Goal: Information Seeking & Learning: Compare options

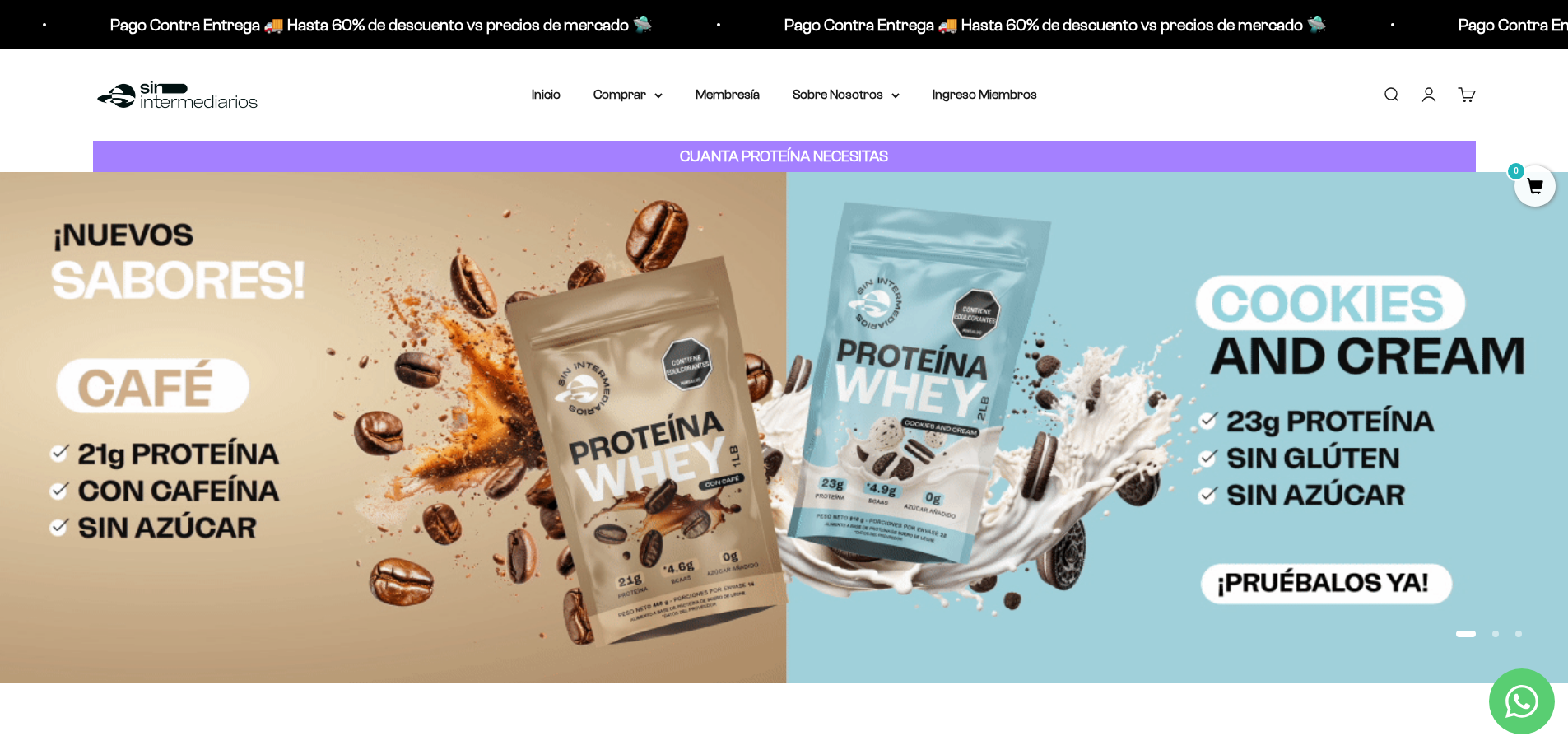
click at [1495, 634] on button "Ir al artículo 2" at bounding box center [1495, 633] width 6 height 6
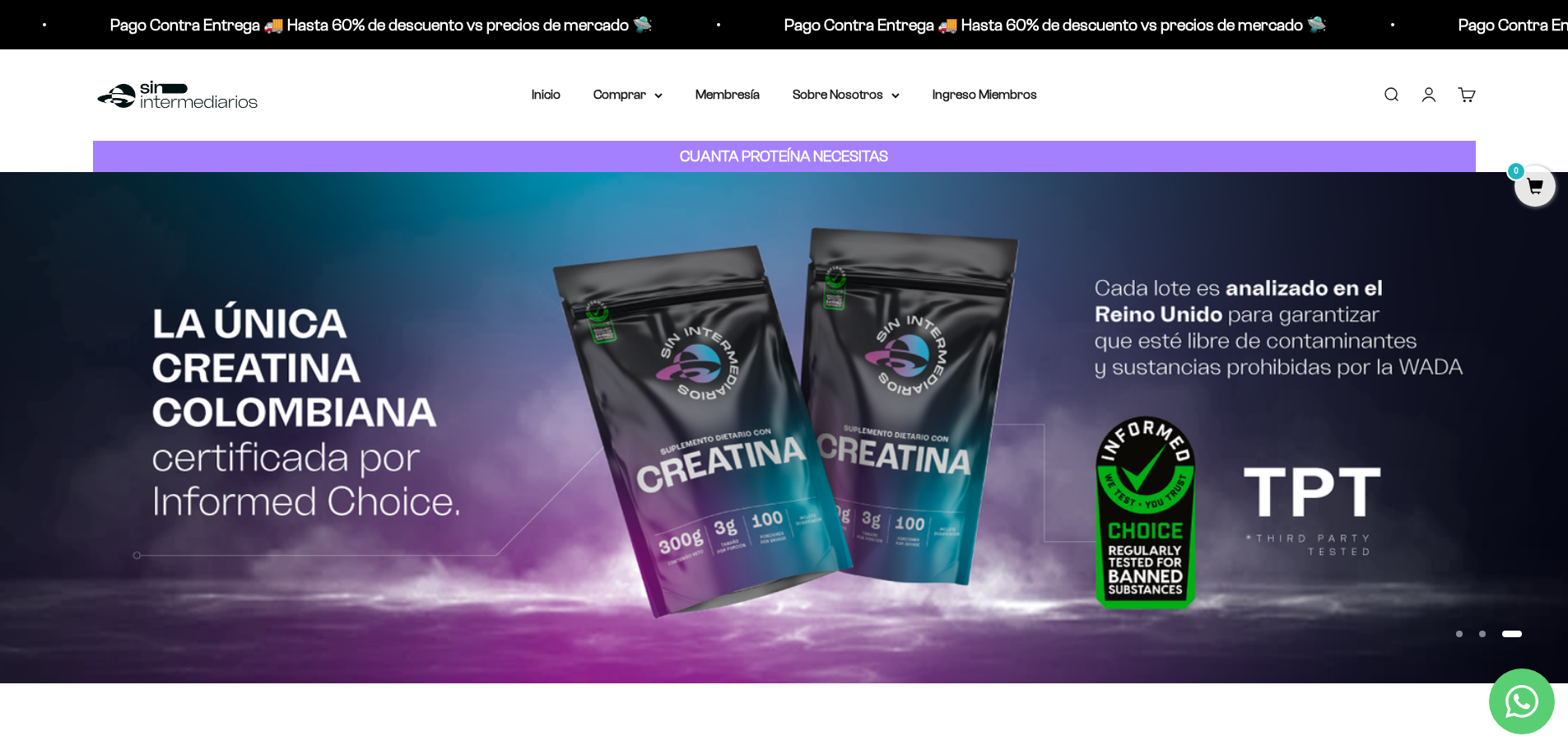
click at [1485, 636] on button "Ir al artículo 2" at bounding box center [1482, 633] width 6 height 6
click at [657, 99] on summary "Comprar" at bounding box center [628, 95] width 69 height 22
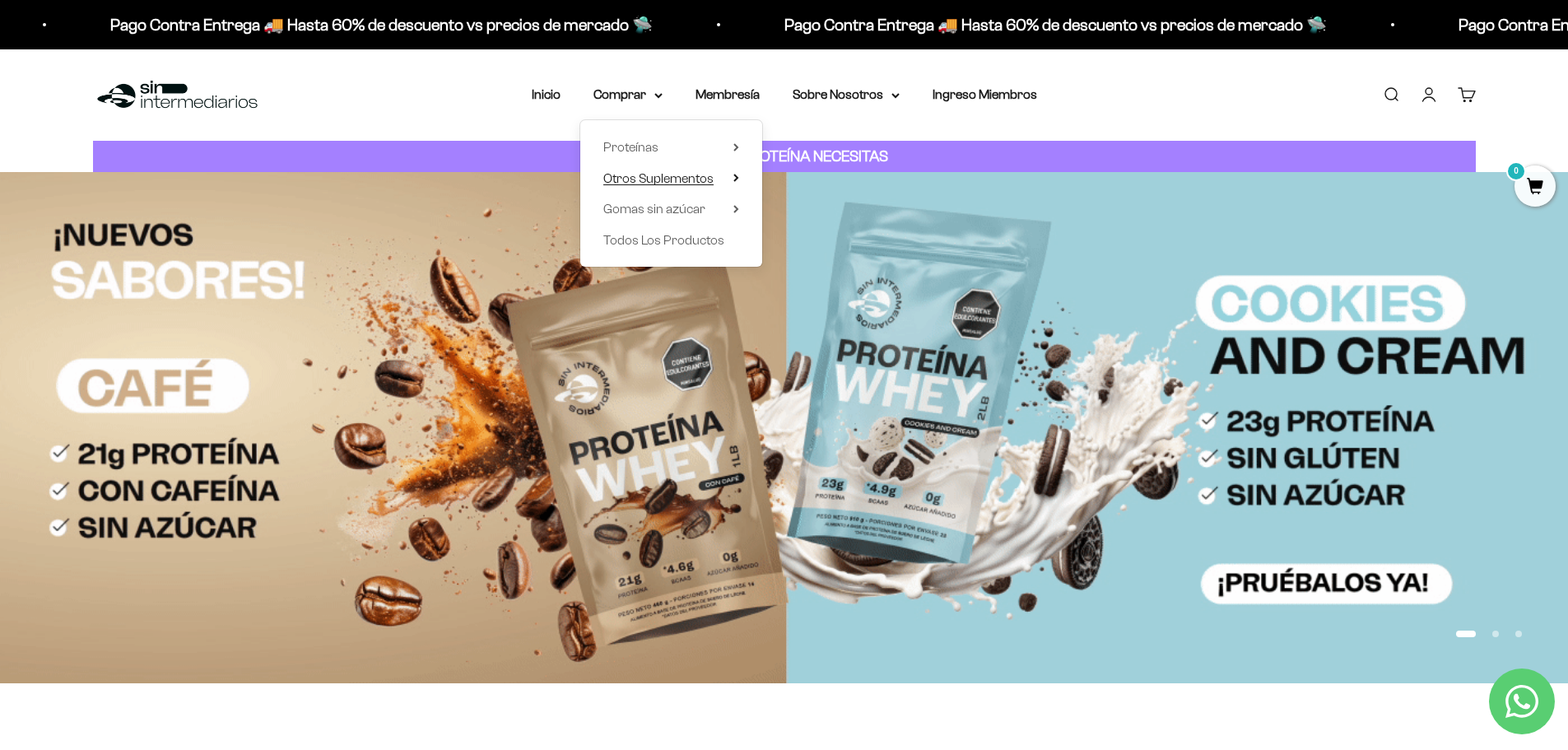
click at [692, 180] on span "Otros Suplementos" at bounding box center [658, 178] width 110 height 14
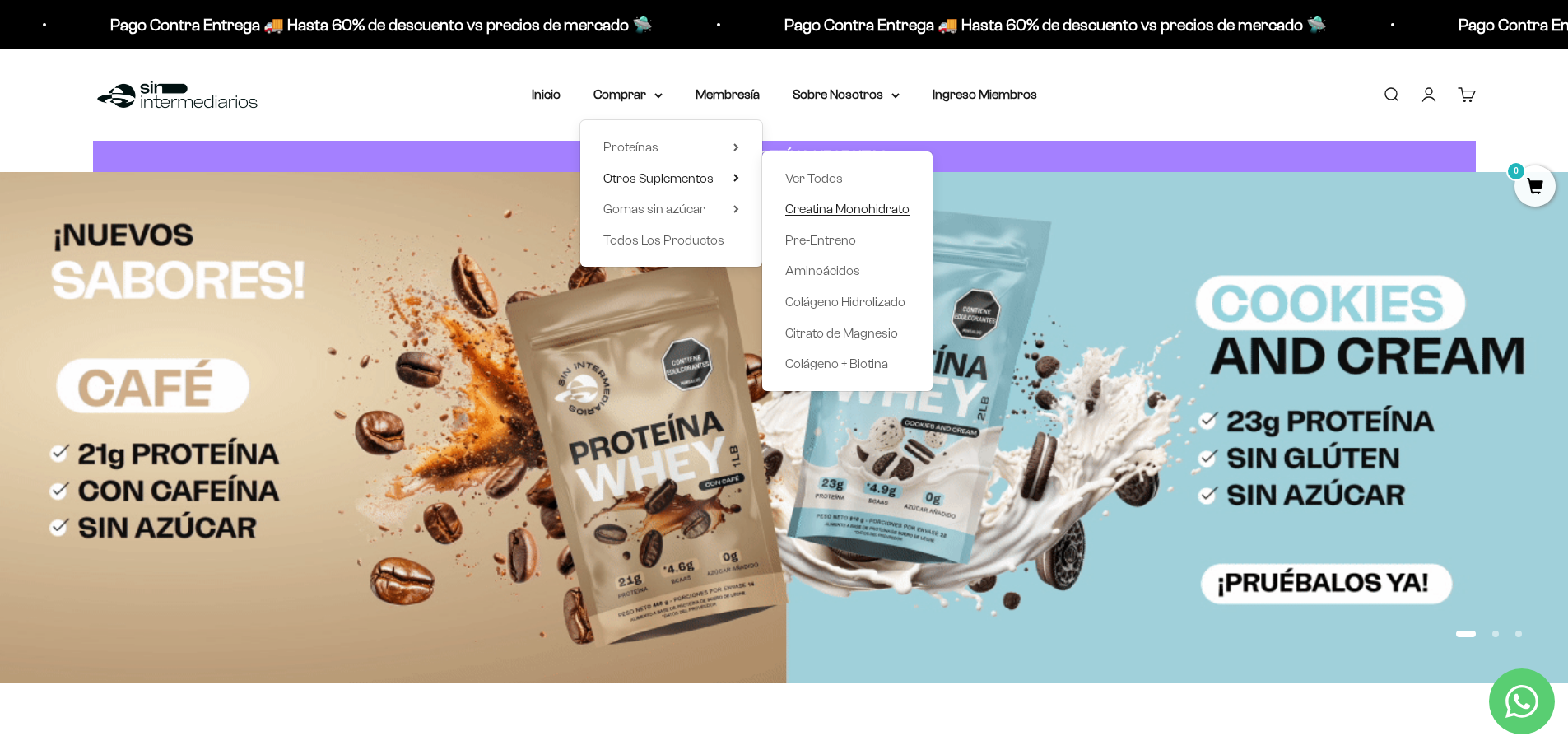
click at [846, 198] on span "Creatina Monohidrato" at bounding box center [847, 209] width 125 height 22
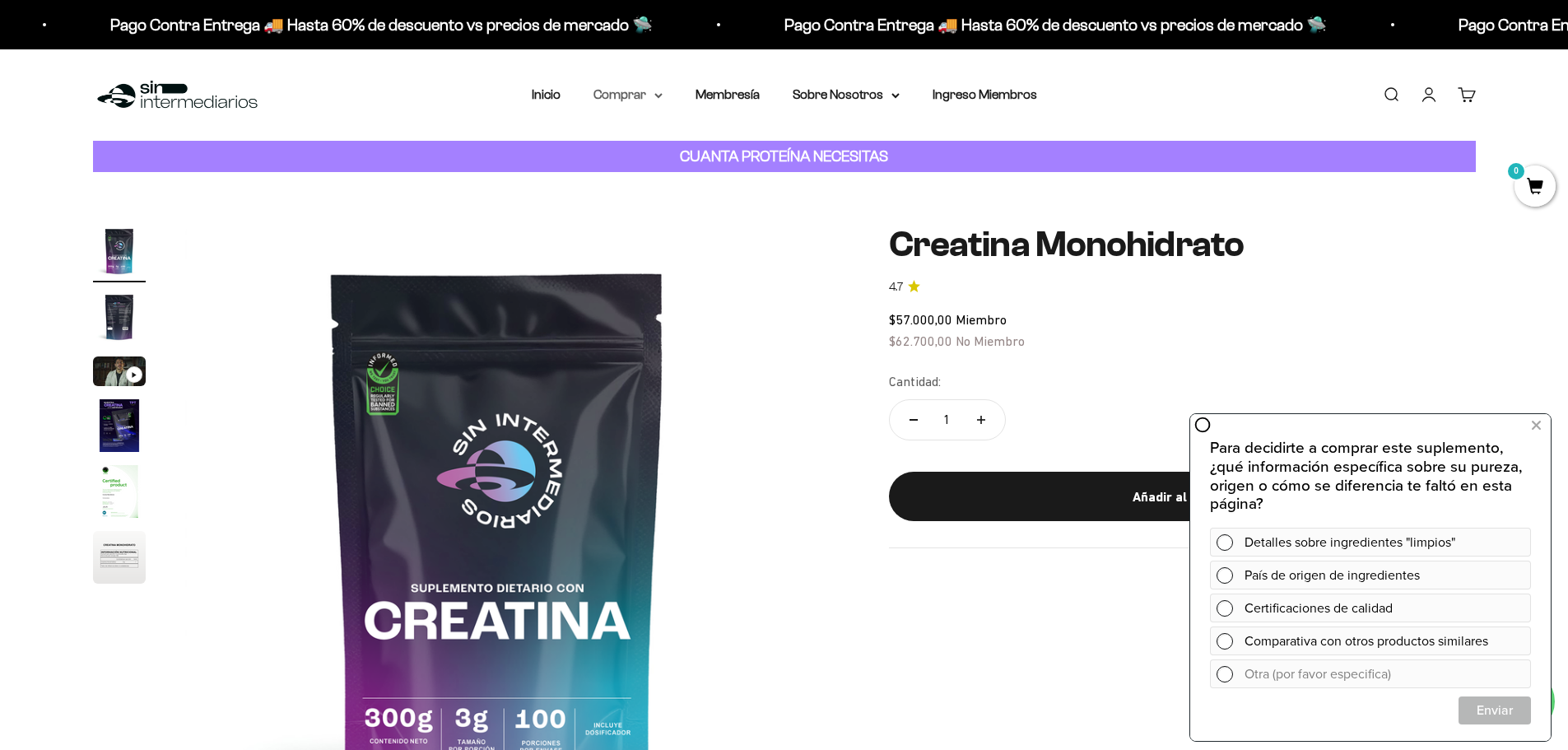
click at [636, 96] on summary "Comprar" at bounding box center [628, 95] width 69 height 22
click at [696, 147] on summary "Proteínas" at bounding box center [671, 147] width 136 height 22
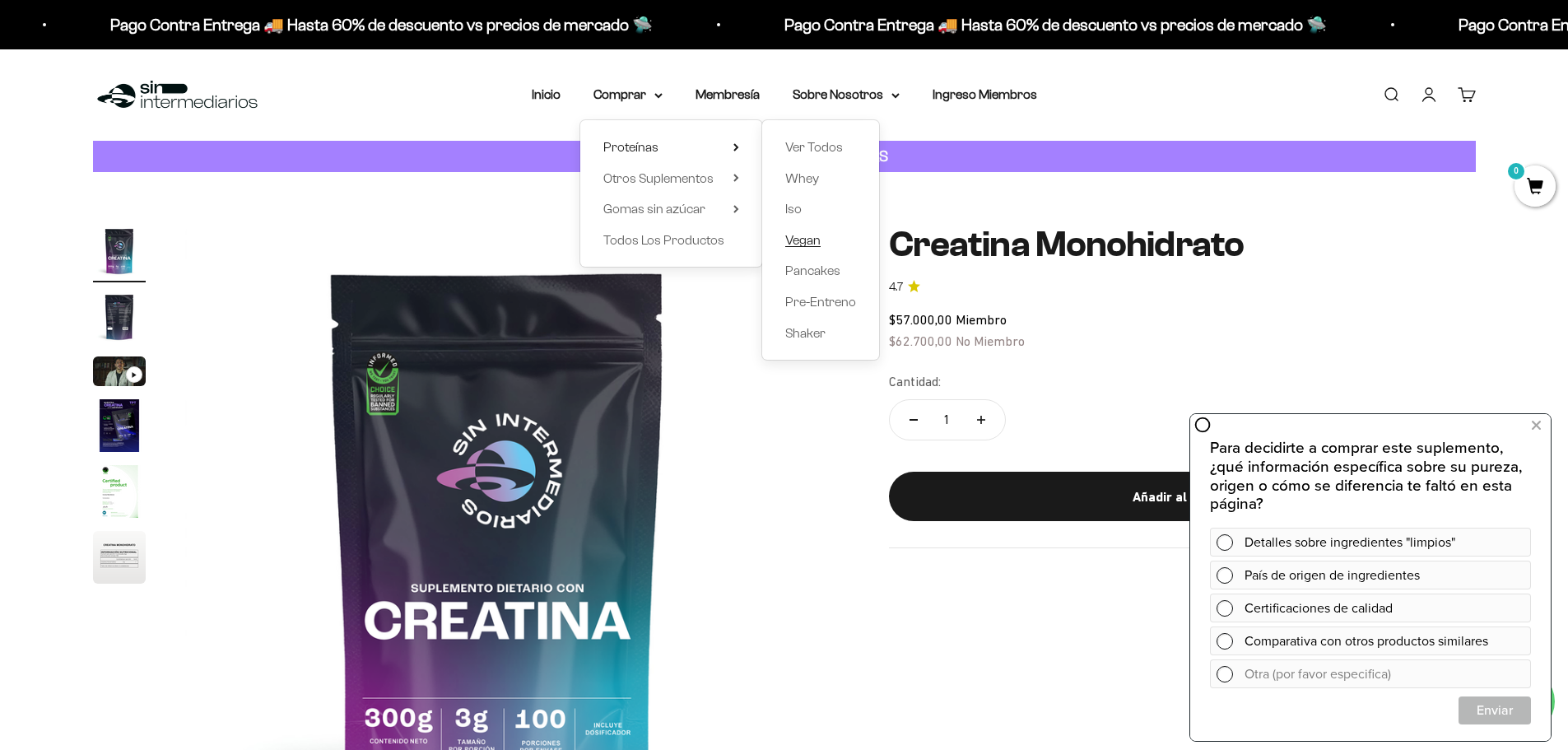
click at [802, 246] on span "Vegan" at bounding box center [802, 240] width 35 height 14
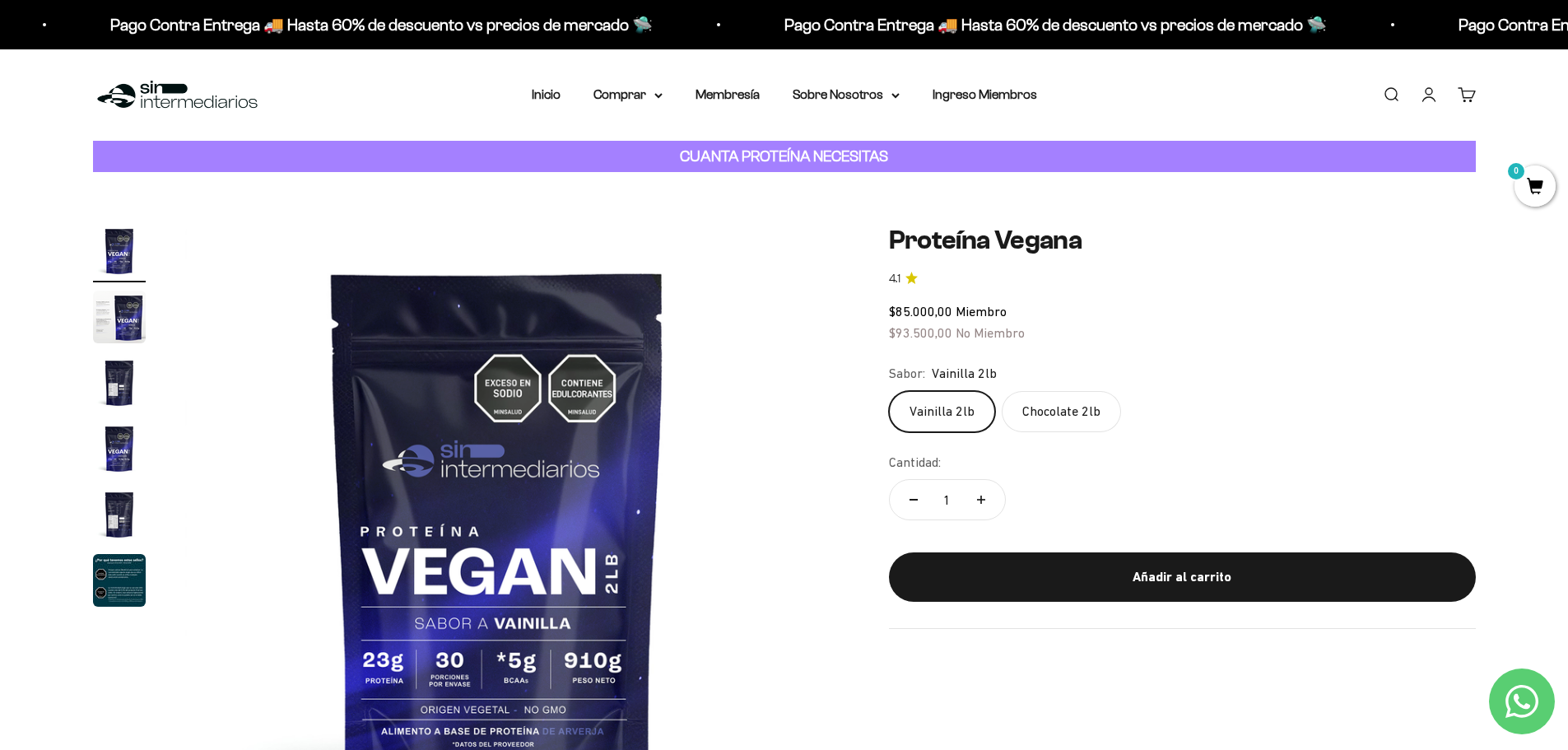
click at [826, 156] on strong "CUANTA PROTEÍNA NECESITAS" at bounding box center [784, 155] width 208 height 17
click at [1055, 156] on div "CUANTA PROTEÍNA NECESITAS" at bounding box center [784, 157] width 1383 height 32
click at [730, 151] on strong "CUANTA PROTEÍNA NECESITAS" at bounding box center [784, 155] width 208 height 17
drag, startPoint x: 662, startPoint y: 152, endPoint x: 524, endPoint y: 162, distance: 138.4
click at [660, 153] on div "CUANTA PROTEÍNA NECESITAS" at bounding box center [784, 157] width 1383 height 32
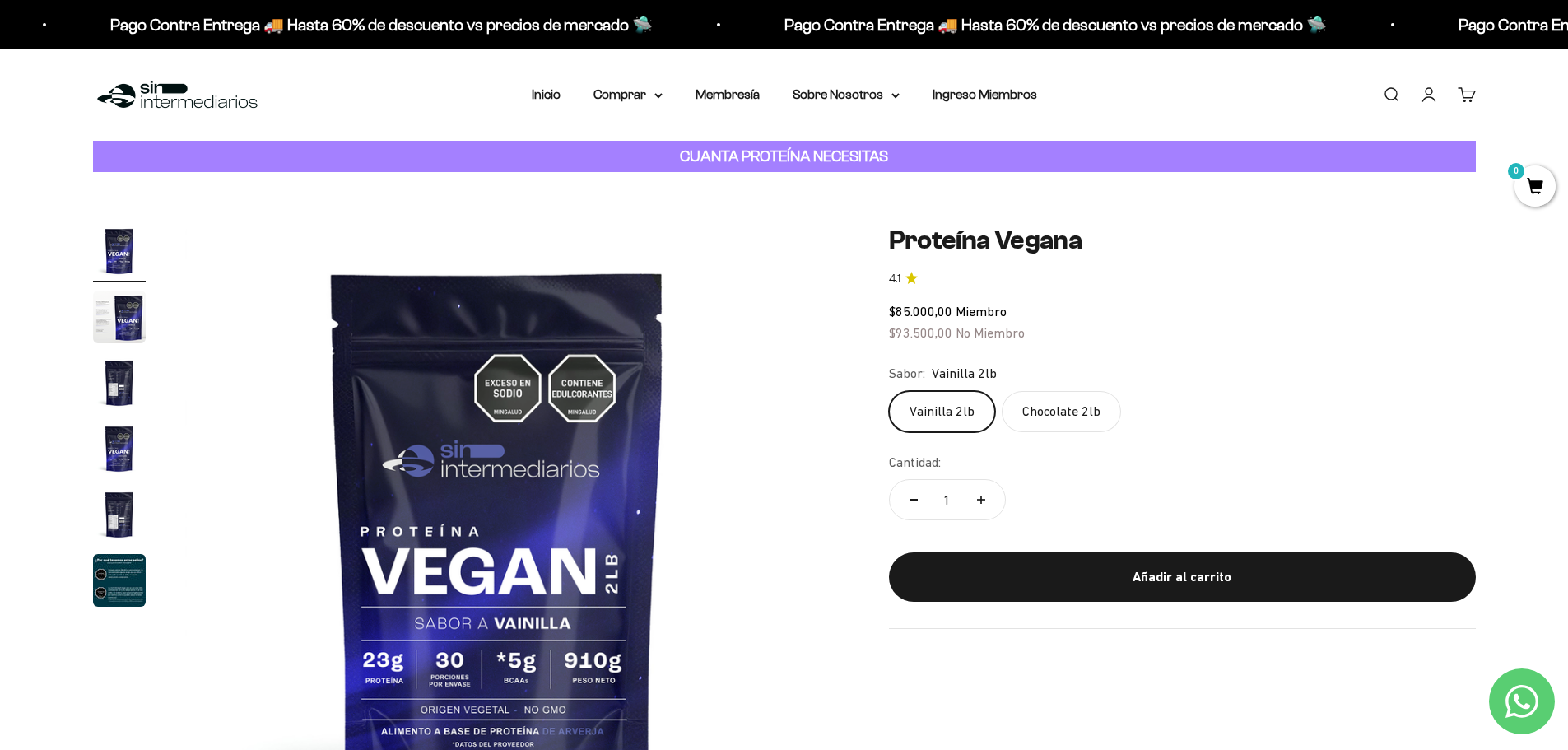
click at [232, 156] on div "CUANTA PROTEÍNA NECESITAS" at bounding box center [784, 157] width 1383 height 32
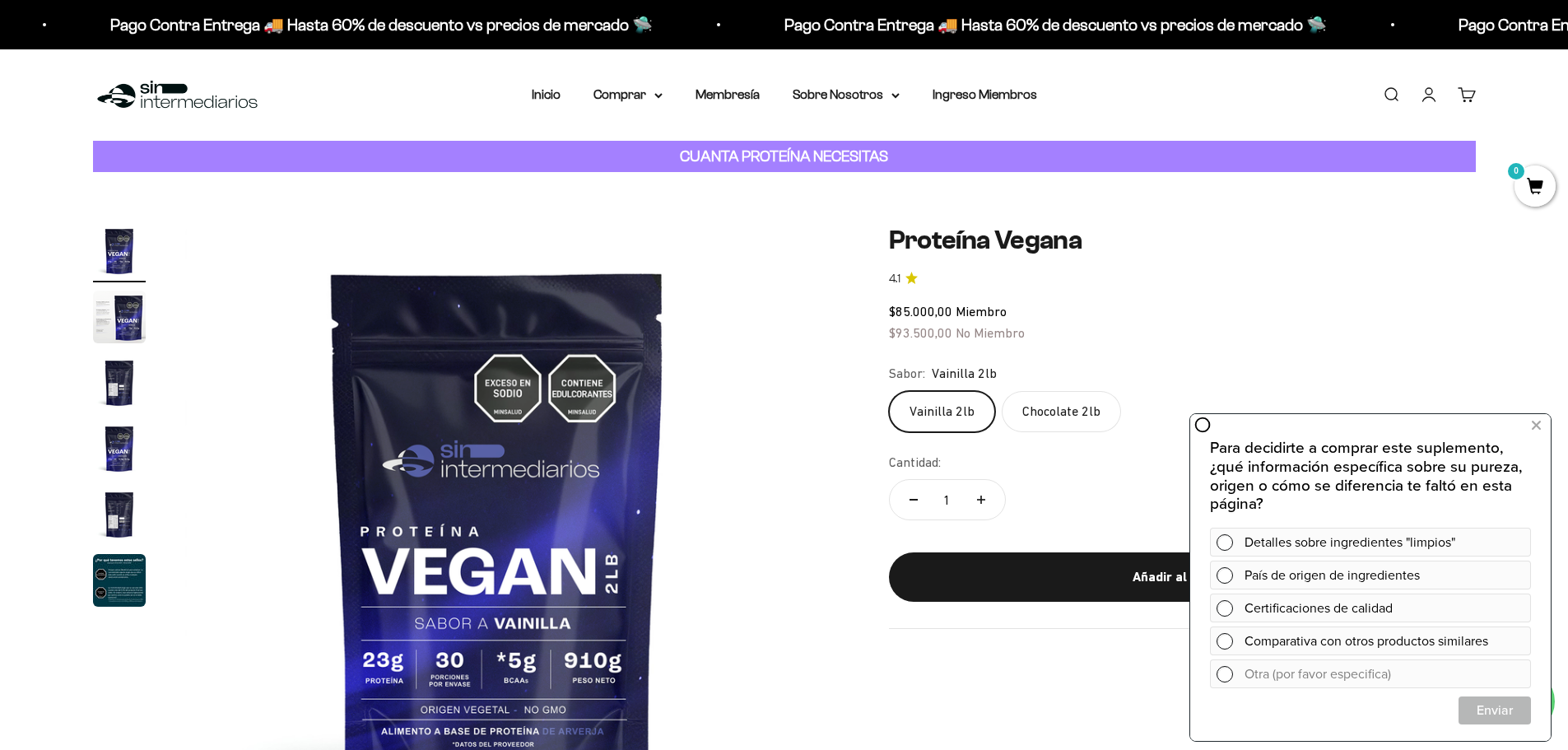
click at [759, 164] on strong "CUANTA PROTEÍNA NECESITAS" at bounding box center [784, 155] width 208 height 17
click at [636, 96] on summary "Comprar" at bounding box center [628, 95] width 69 height 22
click at [656, 145] on span "Proteínas" at bounding box center [631, 147] width 56 height 14
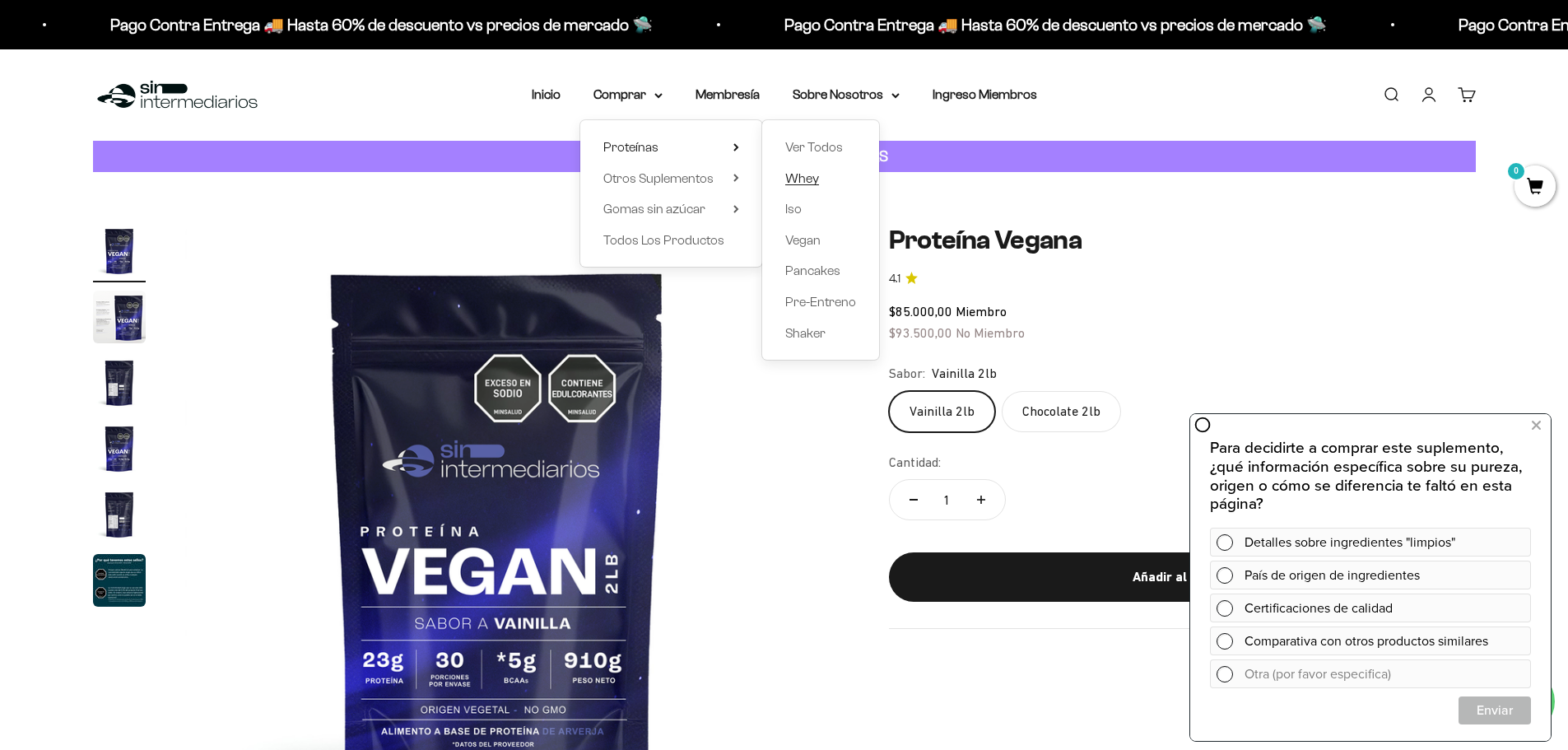
click at [831, 177] on link "Whey" at bounding box center [820, 178] width 71 height 22
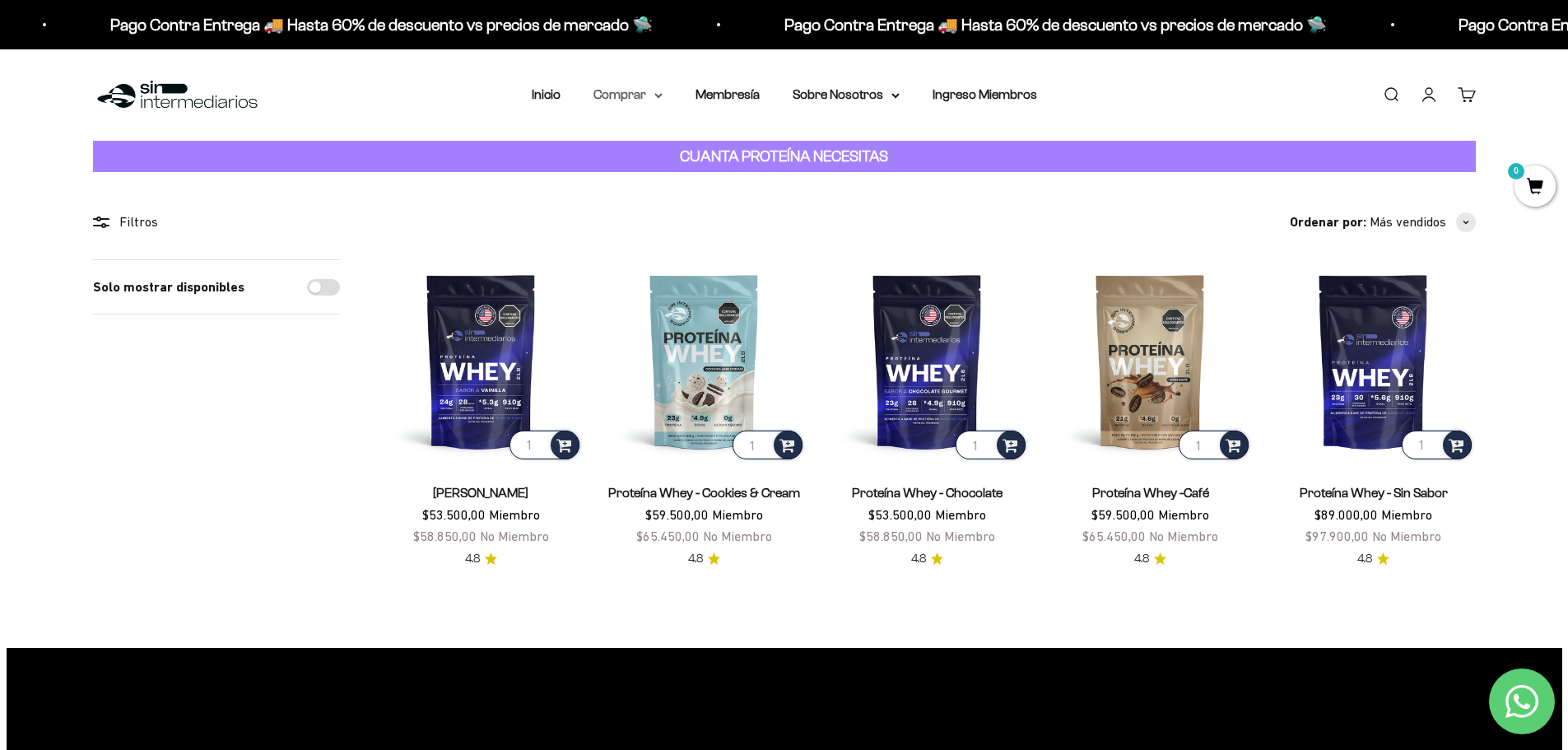
click at [612, 104] on summary "Comprar" at bounding box center [628, 95] width 69 height 22
click at [640, 140] on span "Proteínas" at bounding box center [631, 147] width 56 height 14
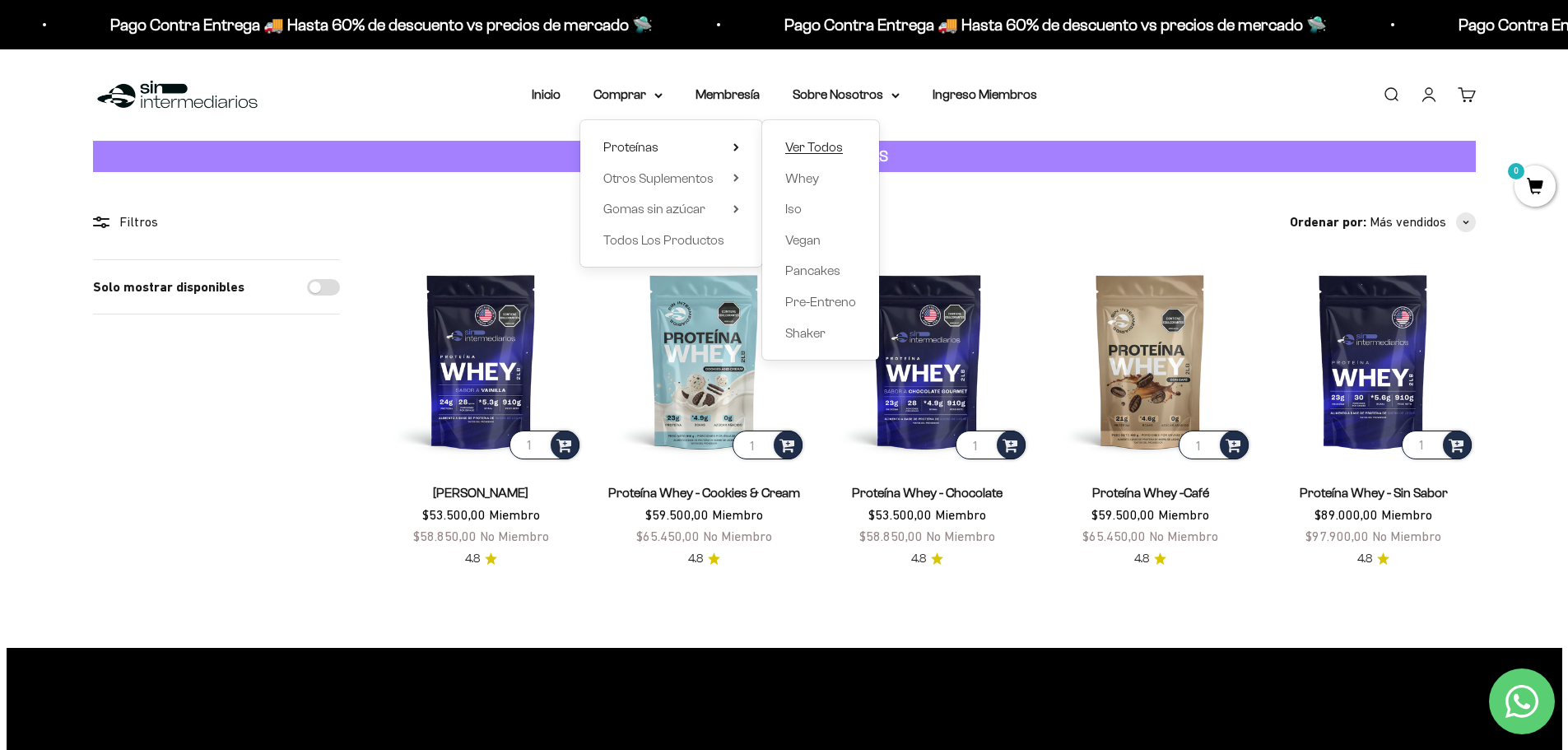
click at [844, 143] on link "Ver Todos" at bounding box center [820, 147] width 71 height 22
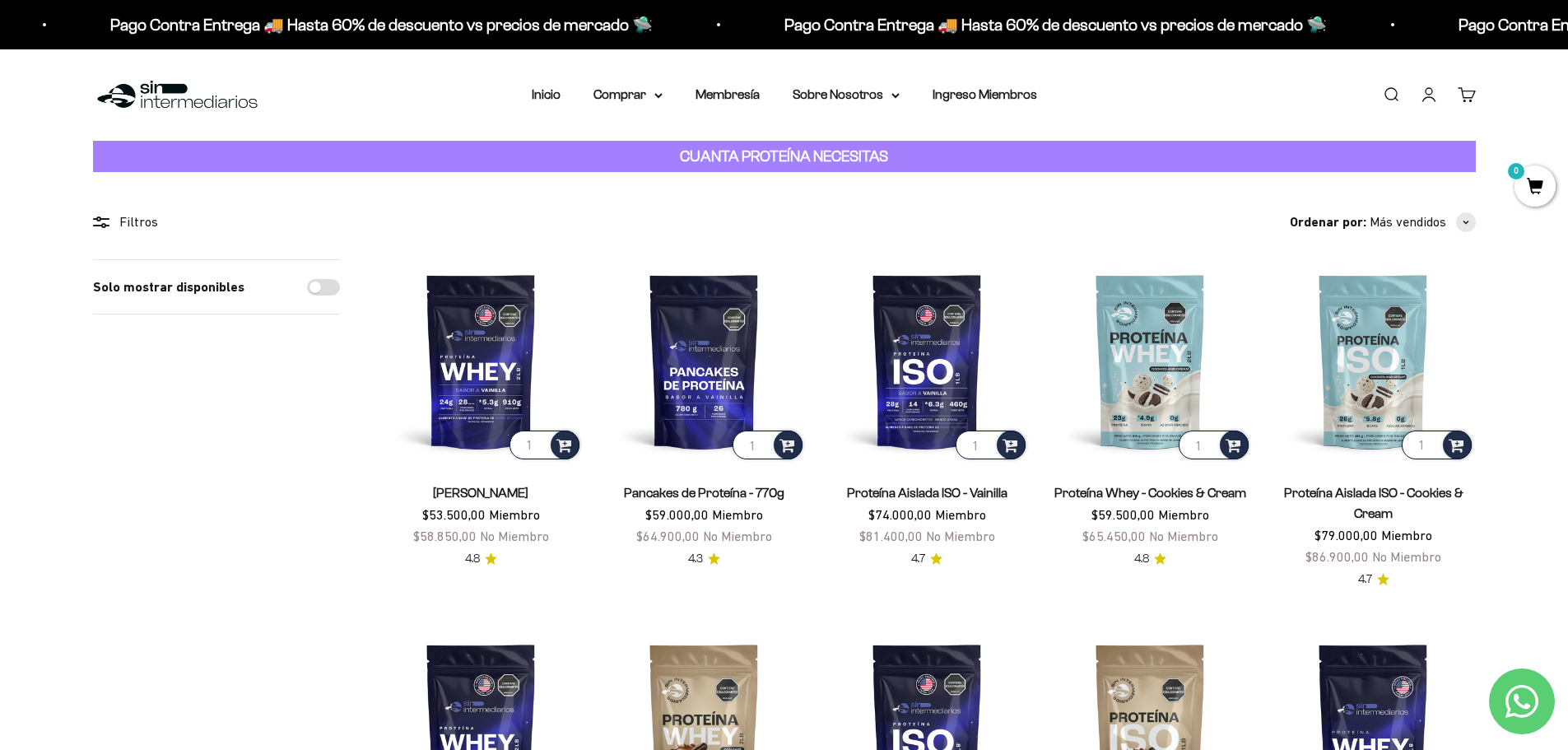
click at [120, 237] on div "Filtros Ordenar por Características Más vendidos Alfabéticamente, A-Z Alfabétic…" at bounding box center [784, 737] width 1383 height 1053
click at [119, 225] on div "Filtros" at bounding box center [216, 222] width 247 height 22
click at [109, 223] on div "Filtros" at bounding box center [216, 222] width 247 height 22
click at [101, 222] on icon at bounding box center [101, 222] width 16 height 12
click at [133, 218] on div "Filtros" at bounding box center [216, 222] width 247 height 22
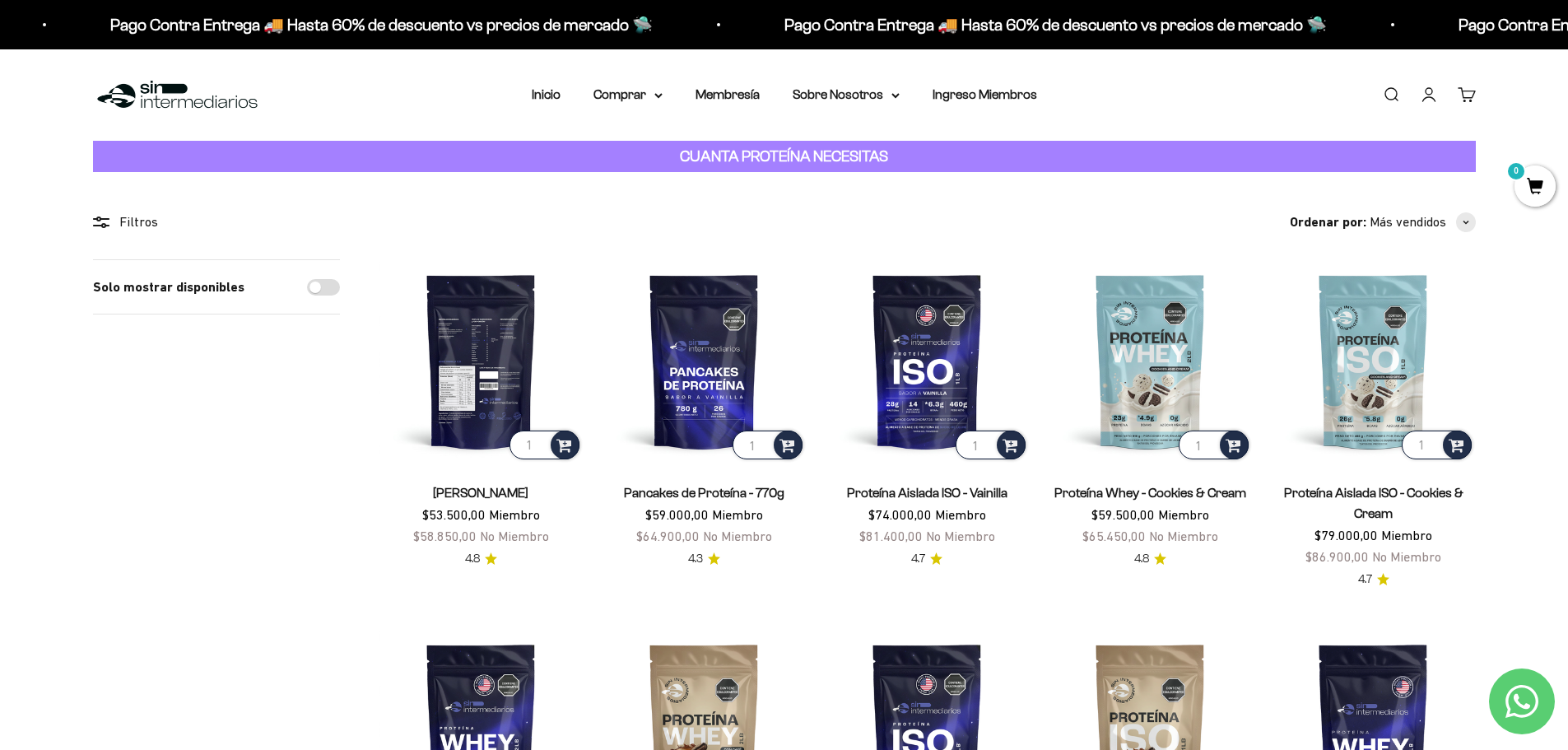
click at [445, 353] on img at bounding box center [481, 360] width 204 height 203
click at [1471, 220] on span "button" at bounding box center [1466, 222] width 20 height 20
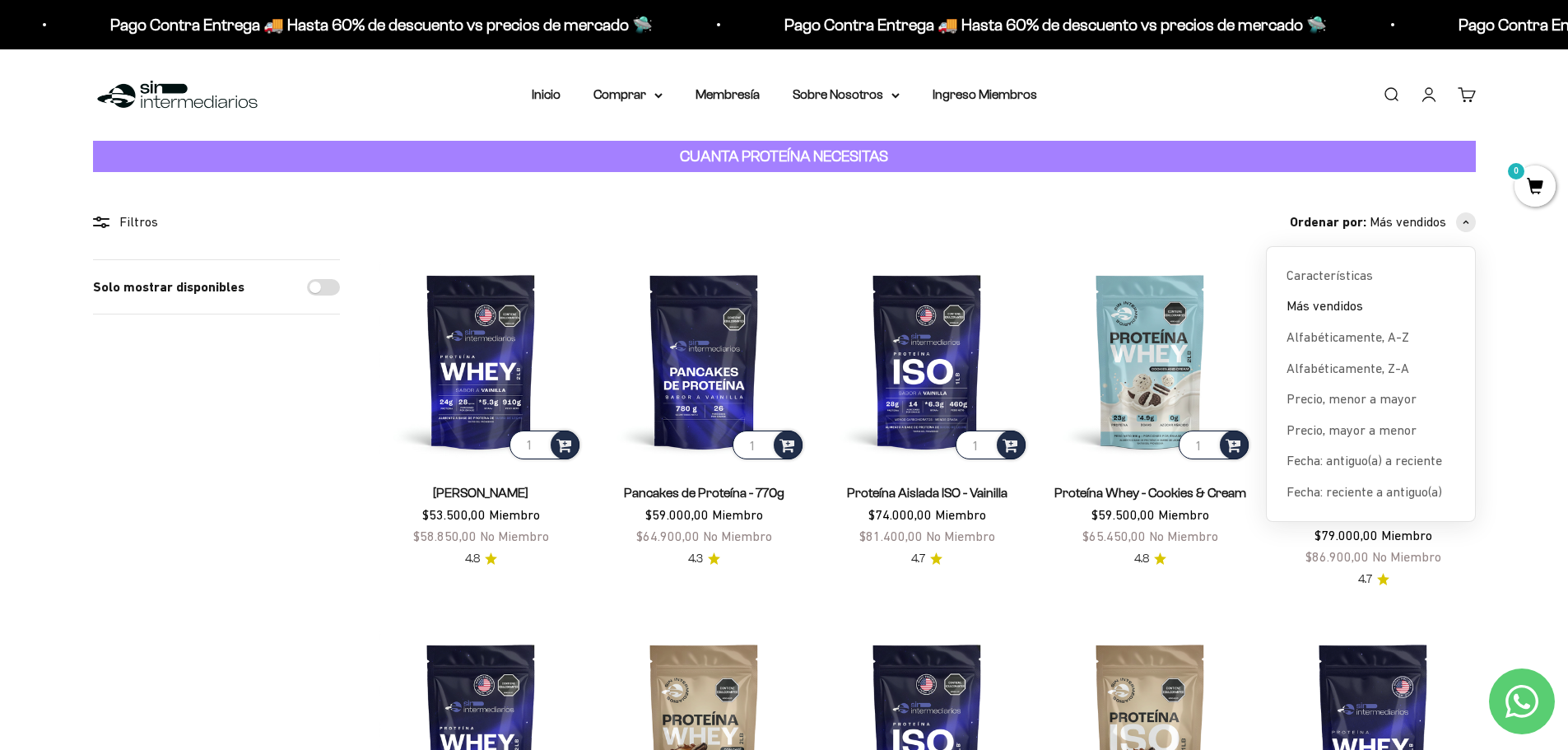
click at [1207, 228] on div "Ordenar por: Más vendidos Características Más vendidos Alfabéticamente, A-Z Alf…" at bounding box center [927, 222] width 1096 height 22
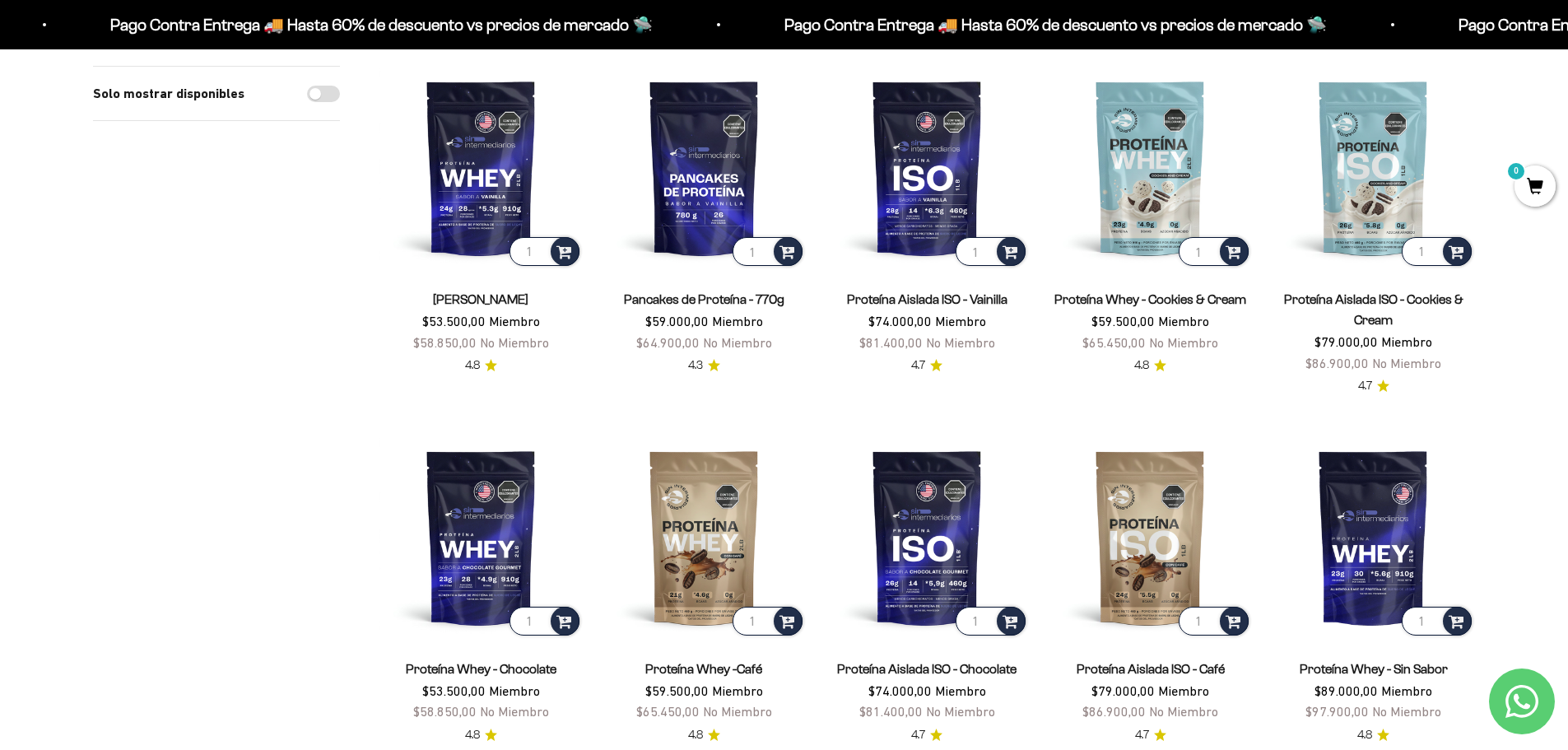
scroll to position [165, 0]
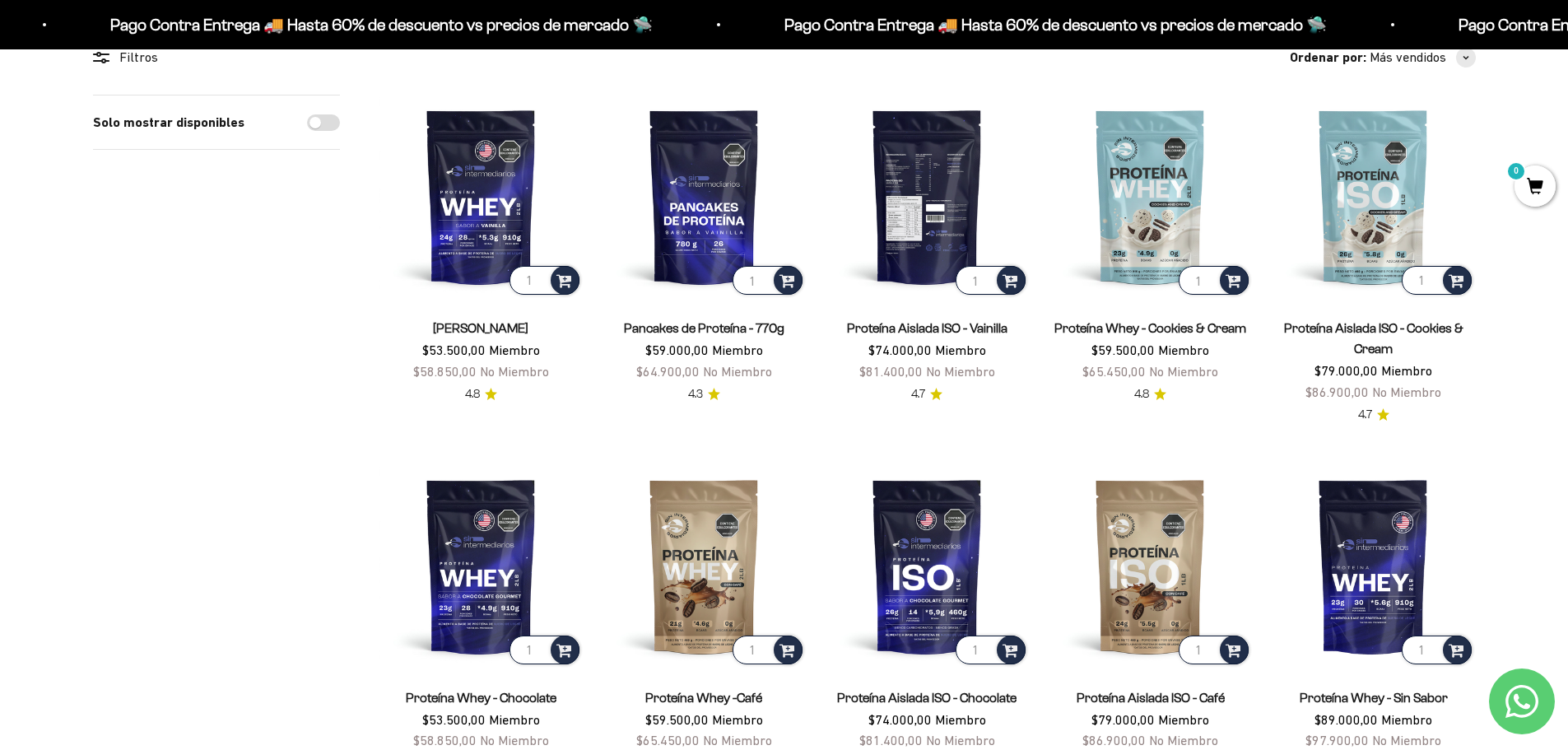
click at [905, 225] on img at bounding box center [927, 196] width 204 height 203
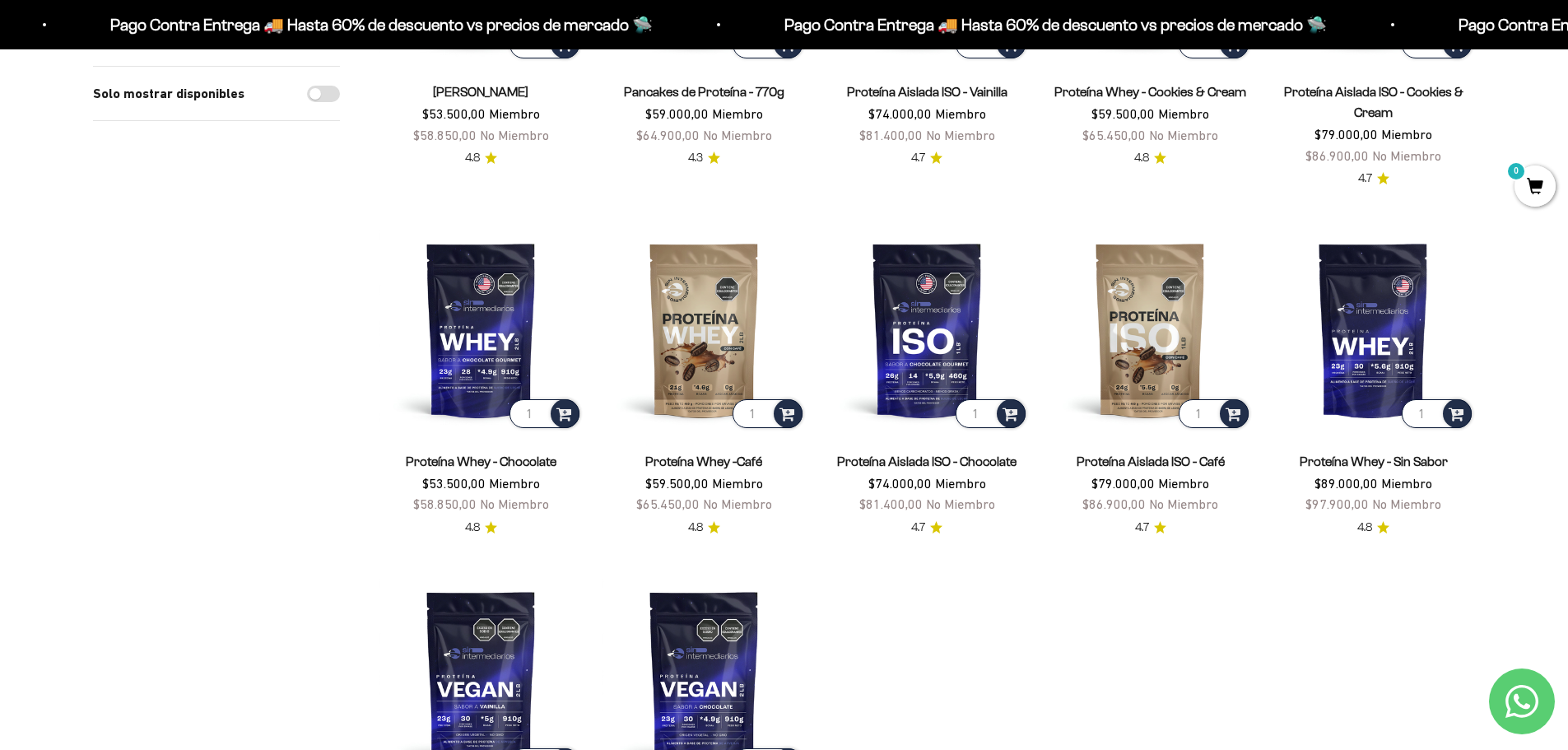
scroll to position [411, 0]
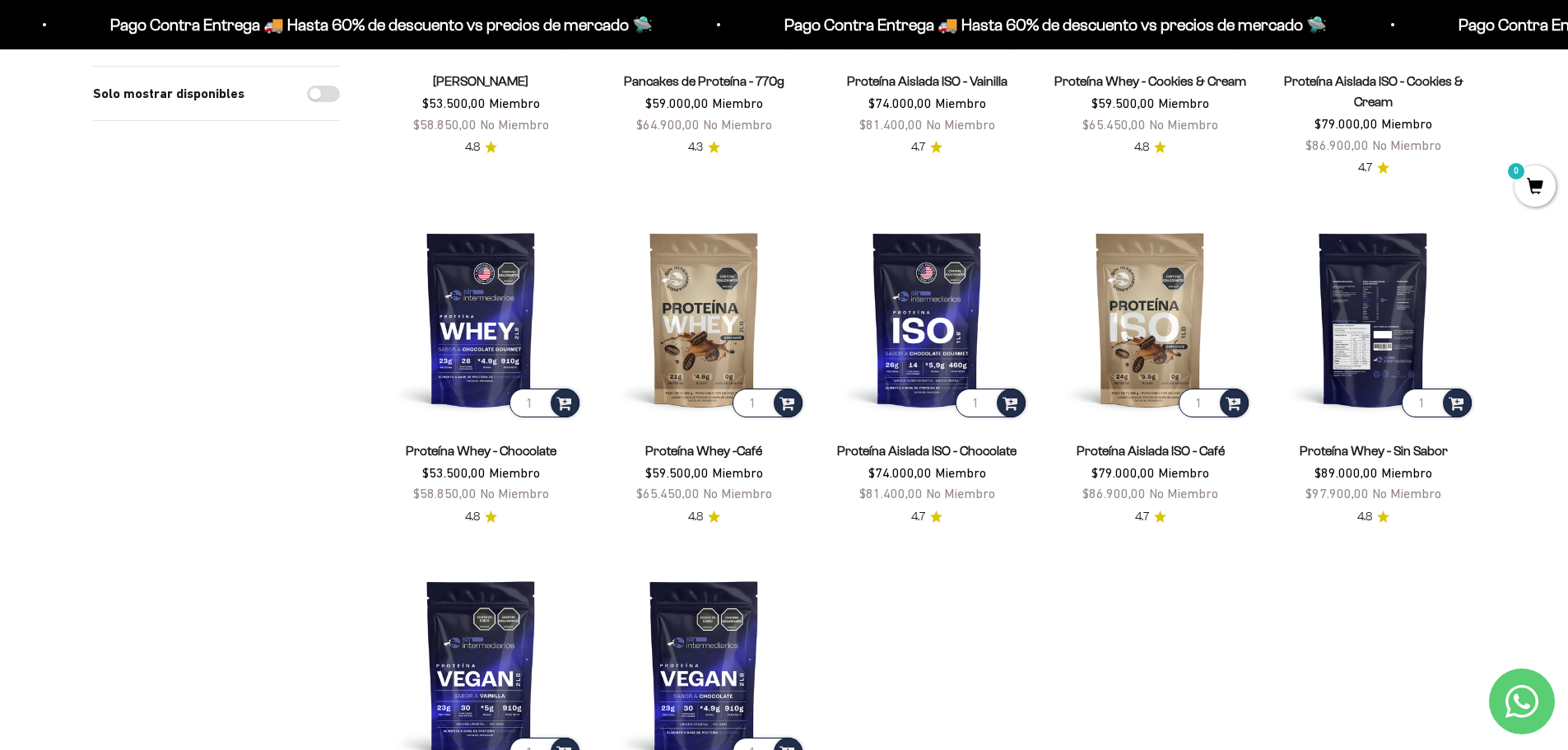
click at [1370, 280] on img at bounding box center [1373, 318] width 204 height 203
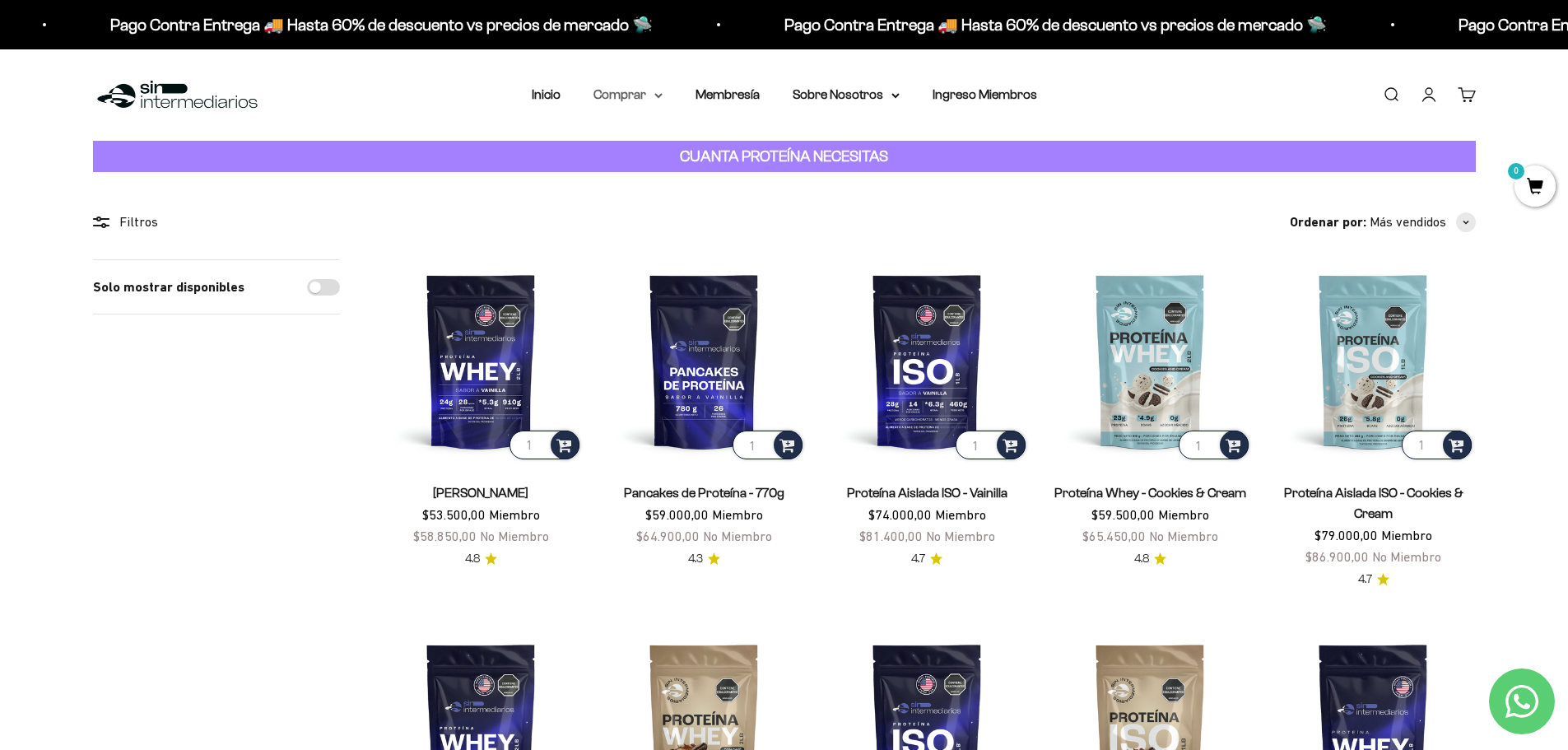
click at [625, 86] on summary "Comprar" at bounding box center [628, 95] width 69 height 22
click at [735, 177] on icon at bounding box center [736, 177] width 4 height 6
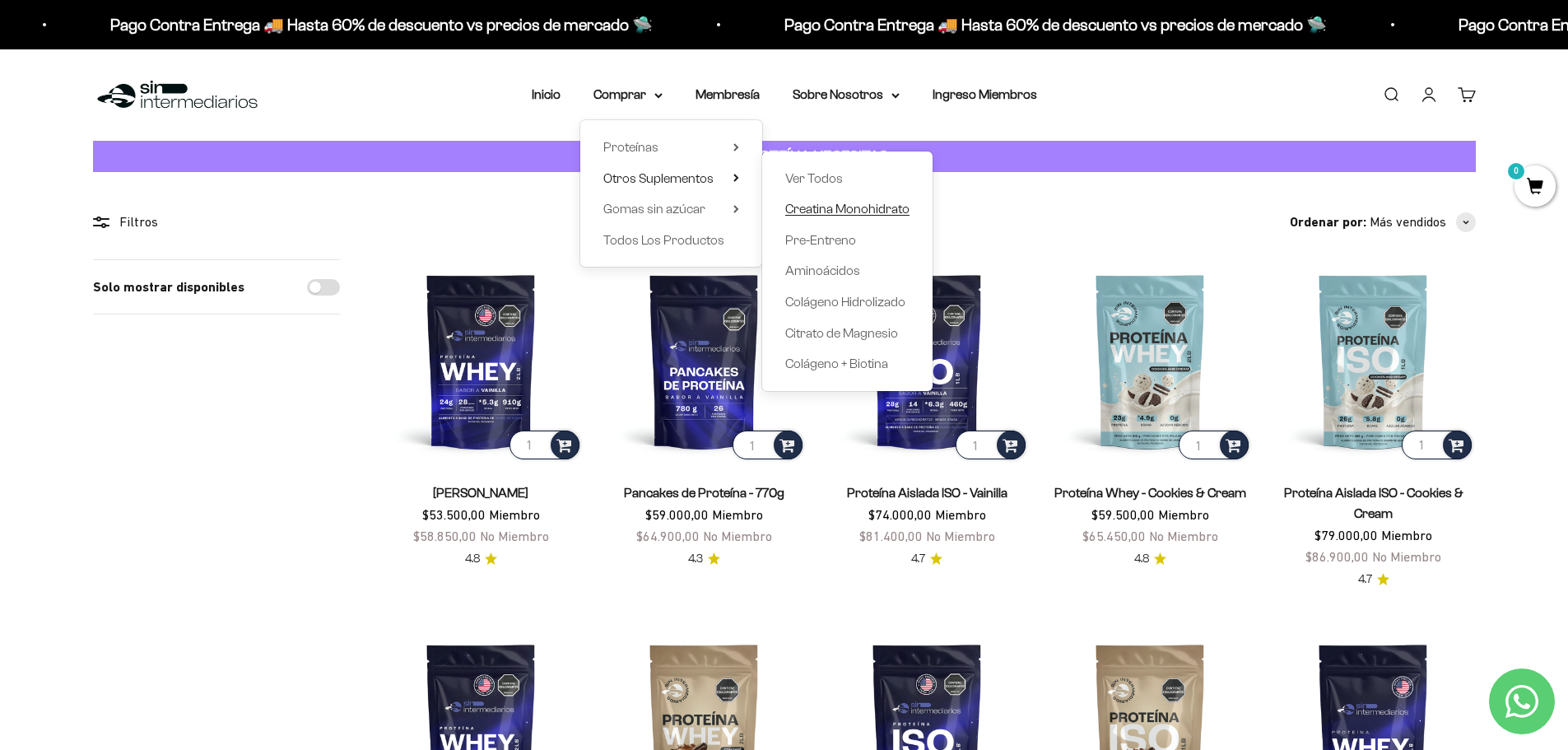
click at [861, 206] on span "Creatina Monohidrato" at bounding box center [847, 209] width 125 height 14
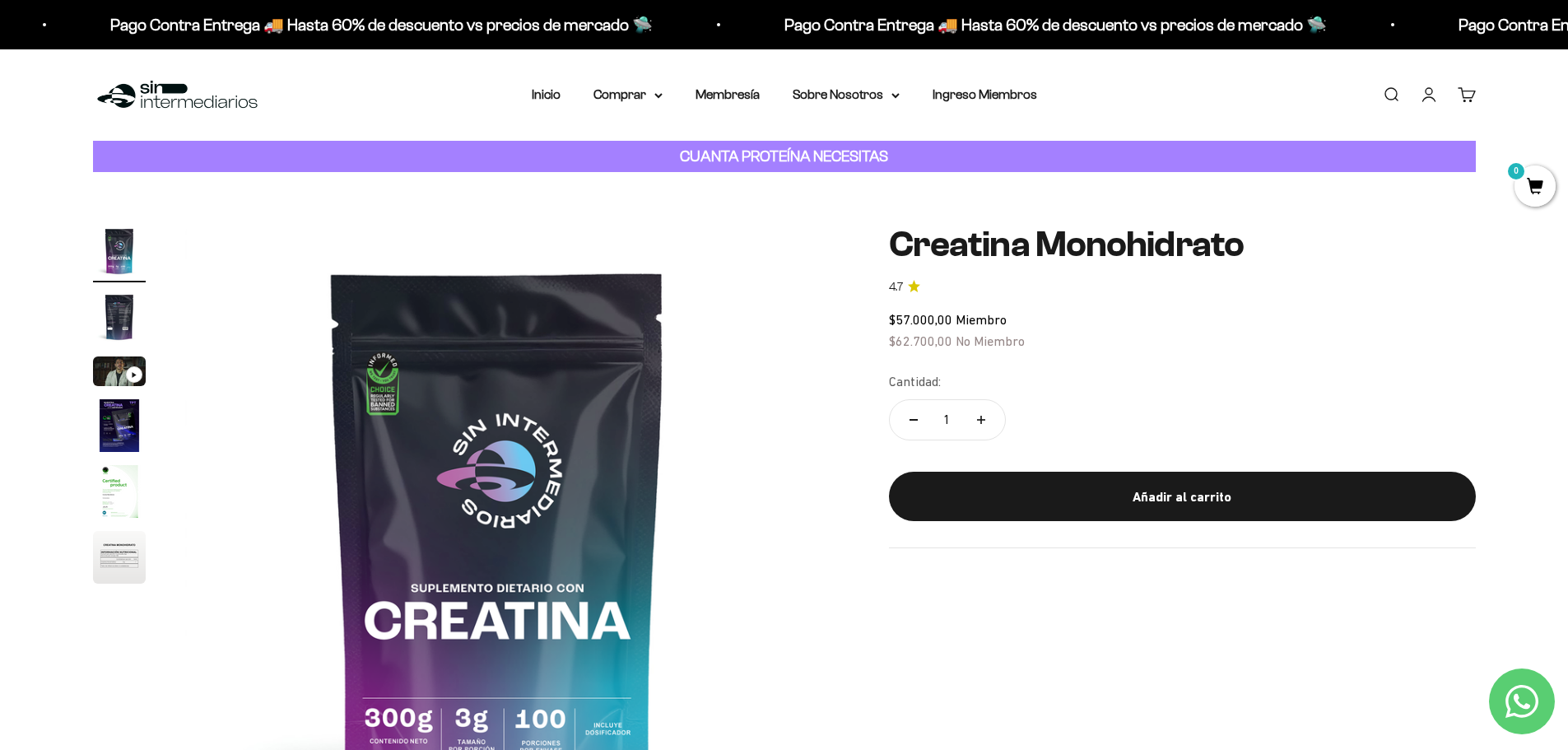
click at [854, 250] on div "Zoom Ir al artículo 1 Ir al artículo 2 Ir al artículo 3 Ir al artículo 4 Ir al …" at bounding box center [784, 537] width 1383 height 625
